Goal: Use online tool/utility: Utilize a website feature to perform a specific function

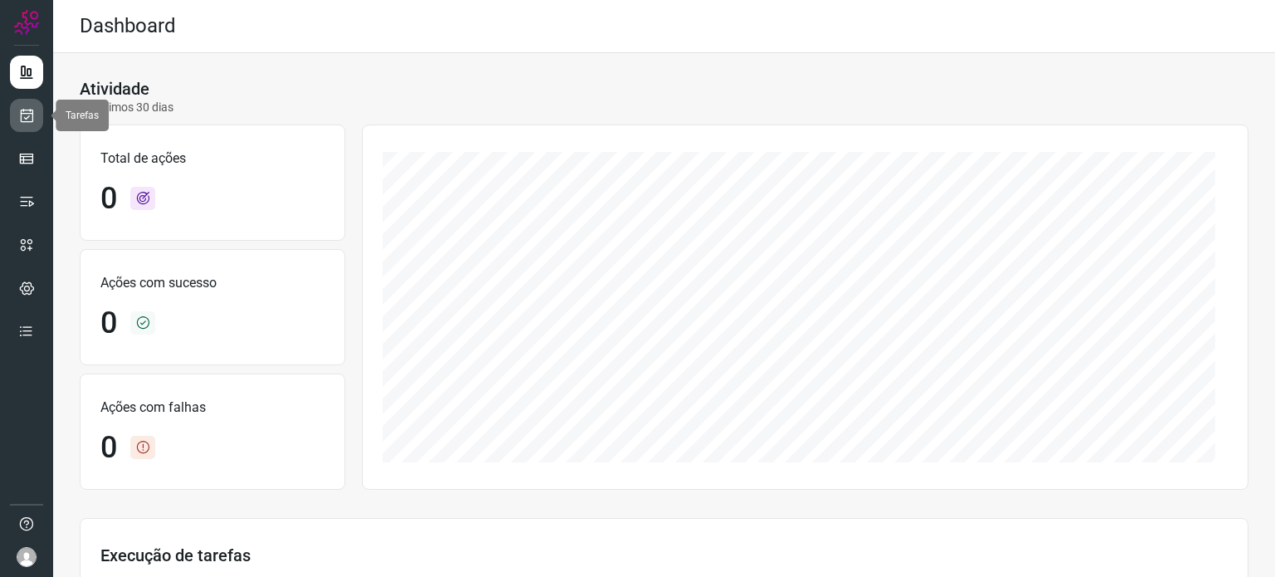
click at [30, 114] on icon at bounding box center [26, 115] width 17 height 17
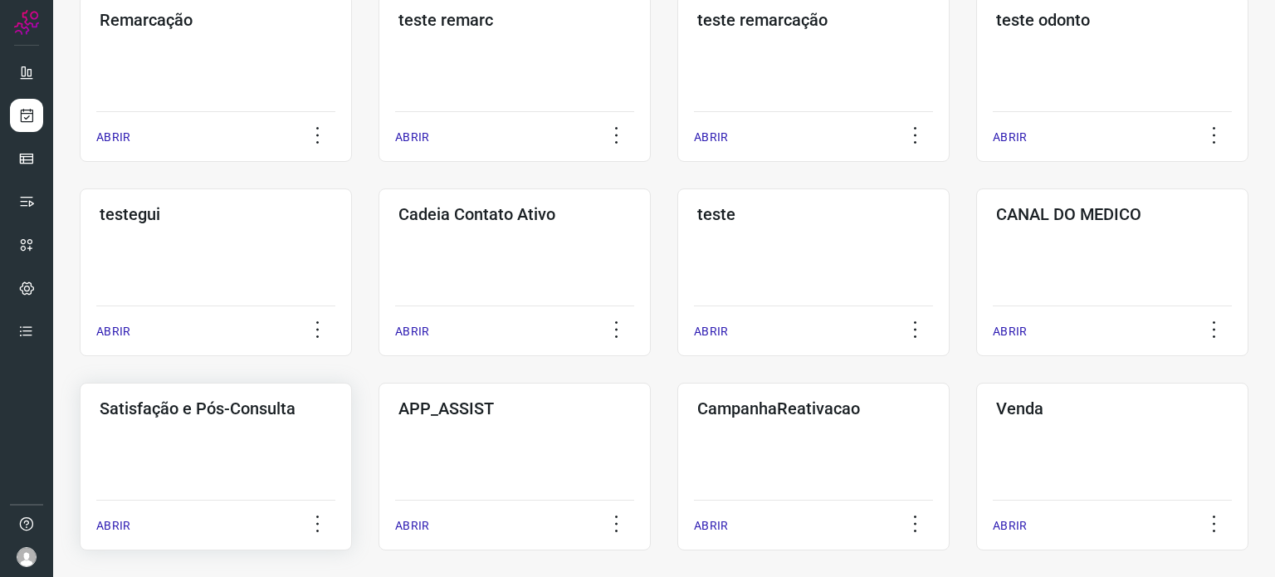
click at [244, 428] on div "Satisfação e Pós-Consulta ABRIR" at bounding box center [216, 467] width 272 height 168
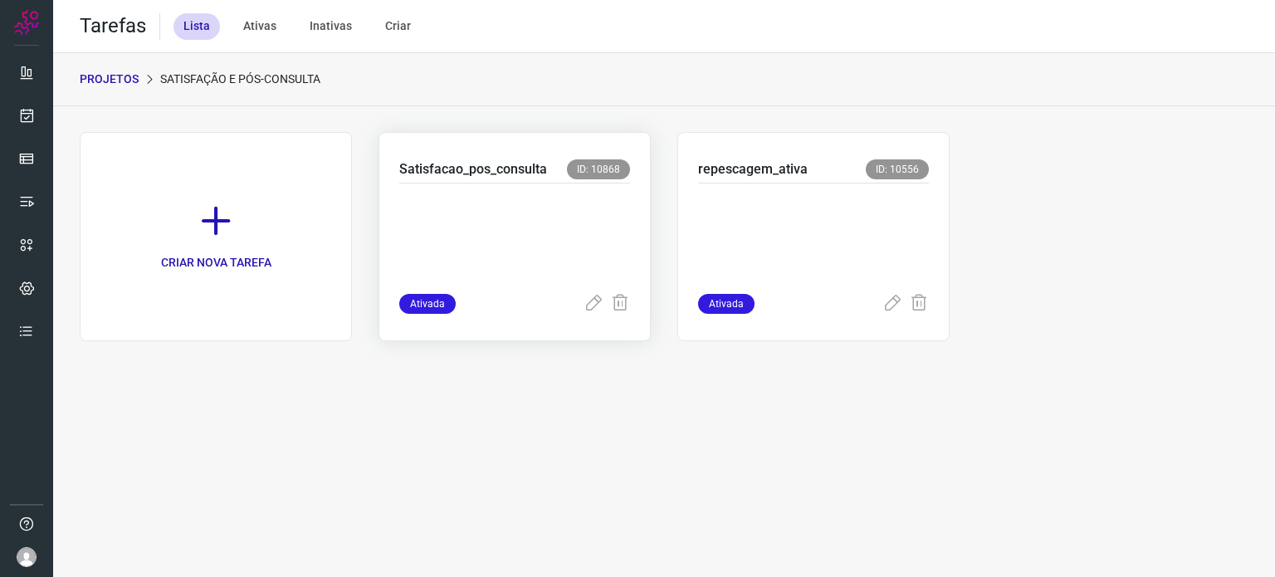
click at [554, 221] on p at bounding box center [514, 234] width 231 height 83
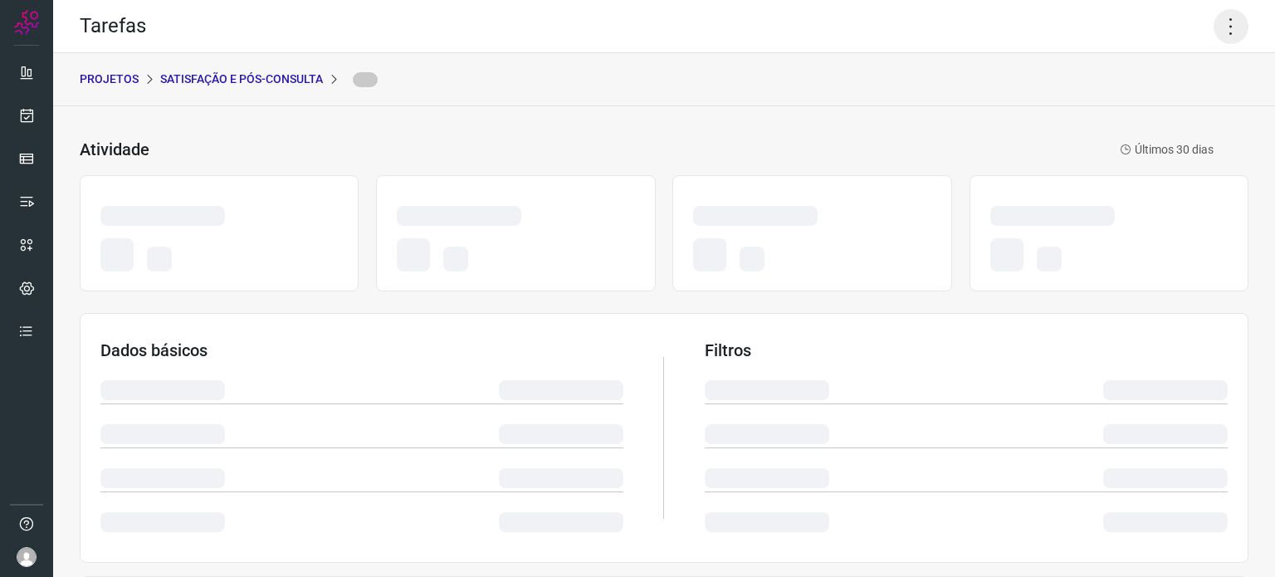
click at [1214, 29] on icon at bounding box center [1231, 26] width 35 height 35
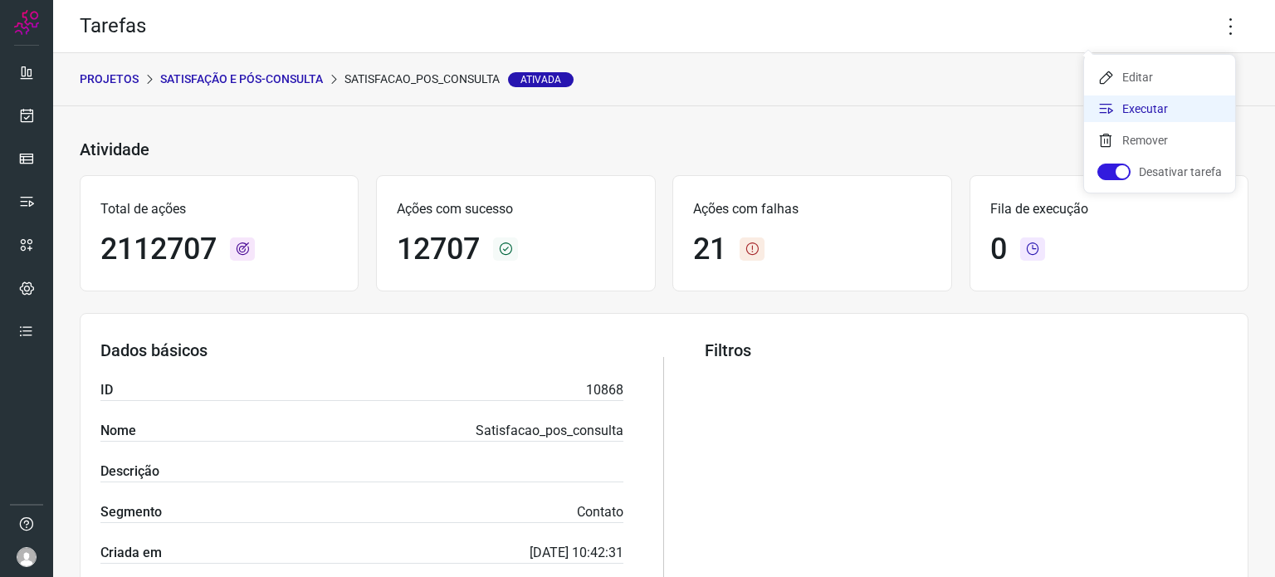
click at [1137, 105] on li "Executar" at bounding box center [1159, 108] width 151 height 27
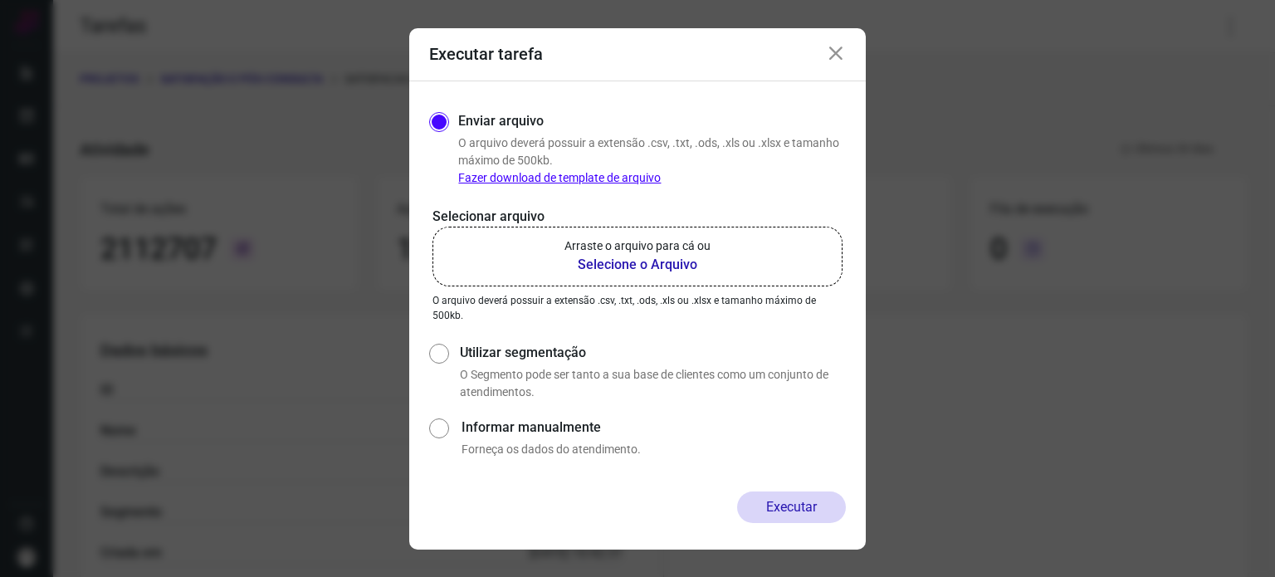
click at [762, 237] on label "Arraste o arquivo para cá ou Selecione o Arquivo" at bounding box center [638, 257] width 410 height 60
click at [0, 0] on input "Arraste o arquivo para cá ou Selecione o Arquivo" at bounding box center [0, 0] width 0 height 0
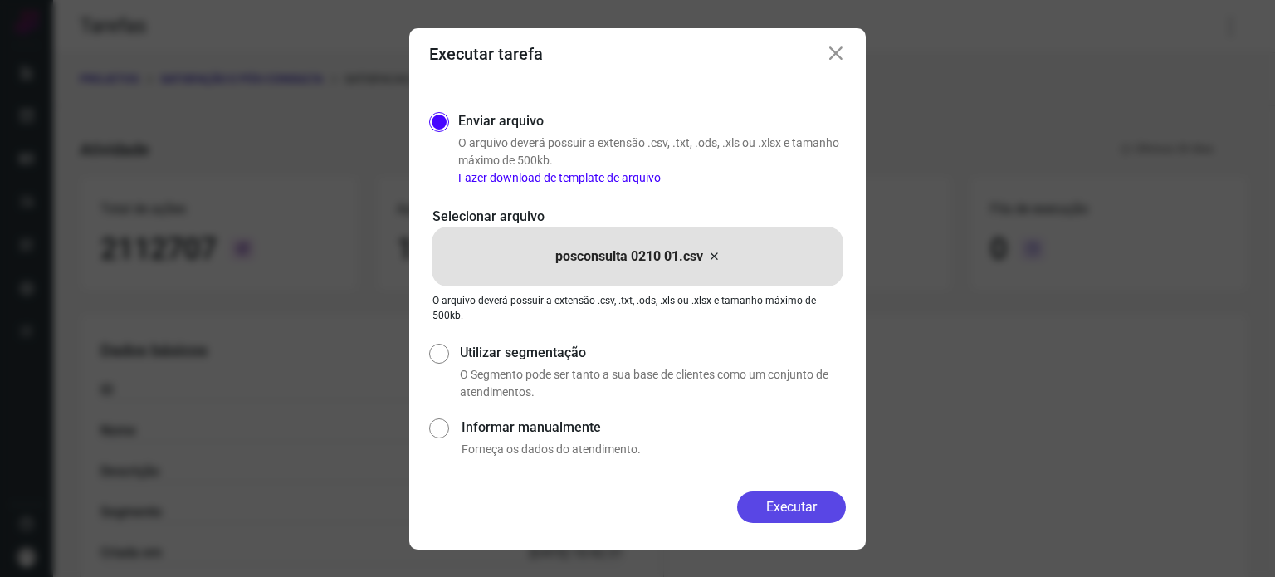
click at [796, 495] on button "Executar" at bounding box center [791, 508] width 109 height 32
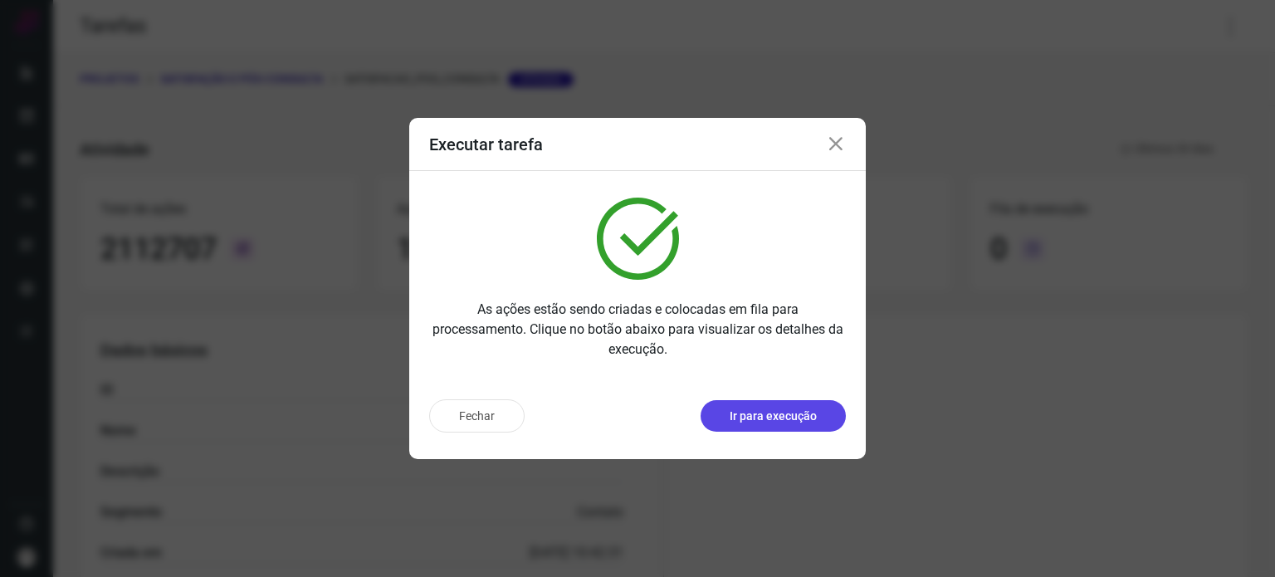
click at [766, 422] on p "Ir para execução" at bounding box center [773, 416] width 87 height 17
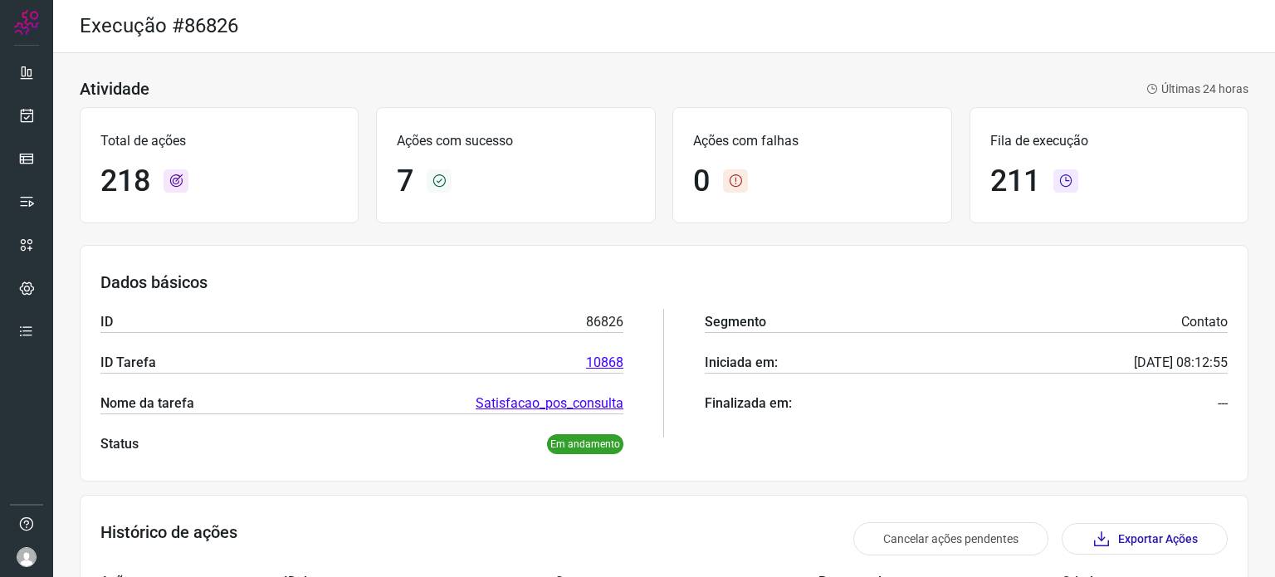
drag, startPoint x: 507, startPoint y: 25, endPoint x: 404, endPoint y: 1, distance: 104.9
click at [507, 25] on div "Execução #86826" at bounding box center [664, 26] width 1222 height 53
